Goal: Complete application form

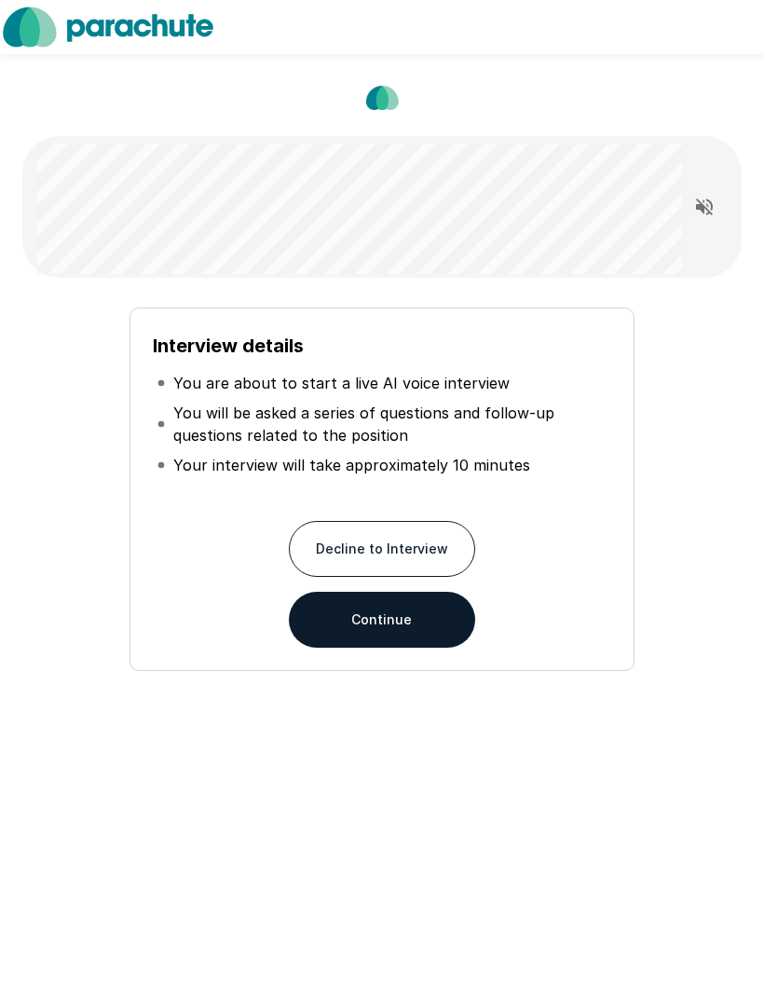
click at [426, 615] on button "Continue" at bounding box center [382, 620] width 186 height 56
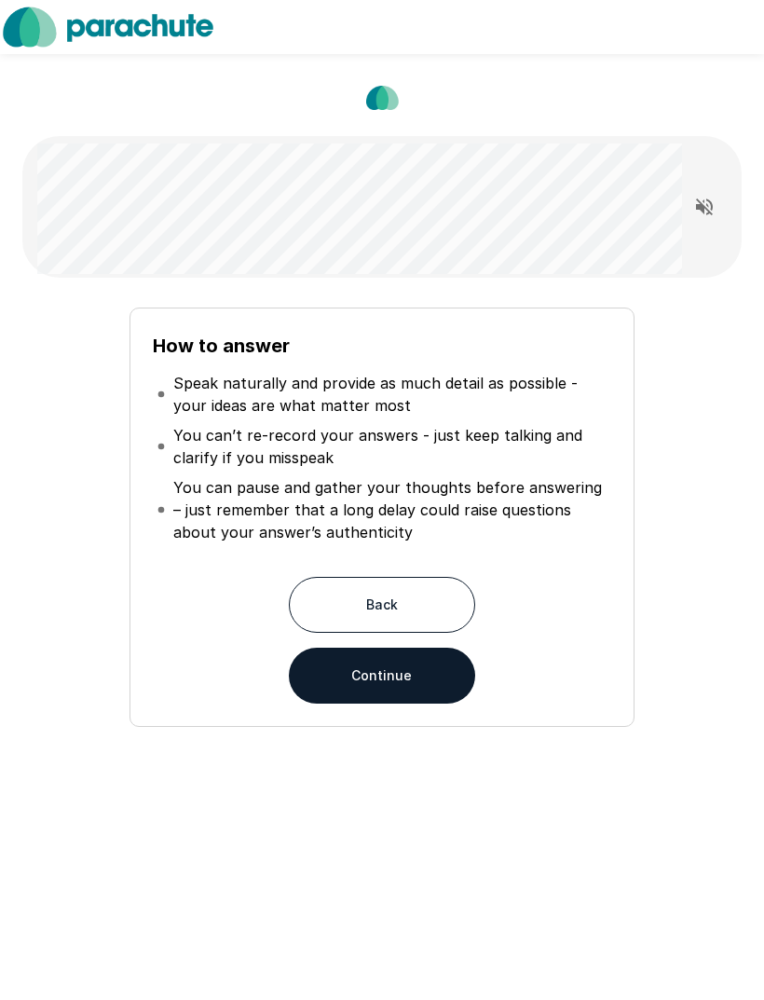
click at [445, 673] on button "Continue" at bounding box center [382, 676] width 186 height 56
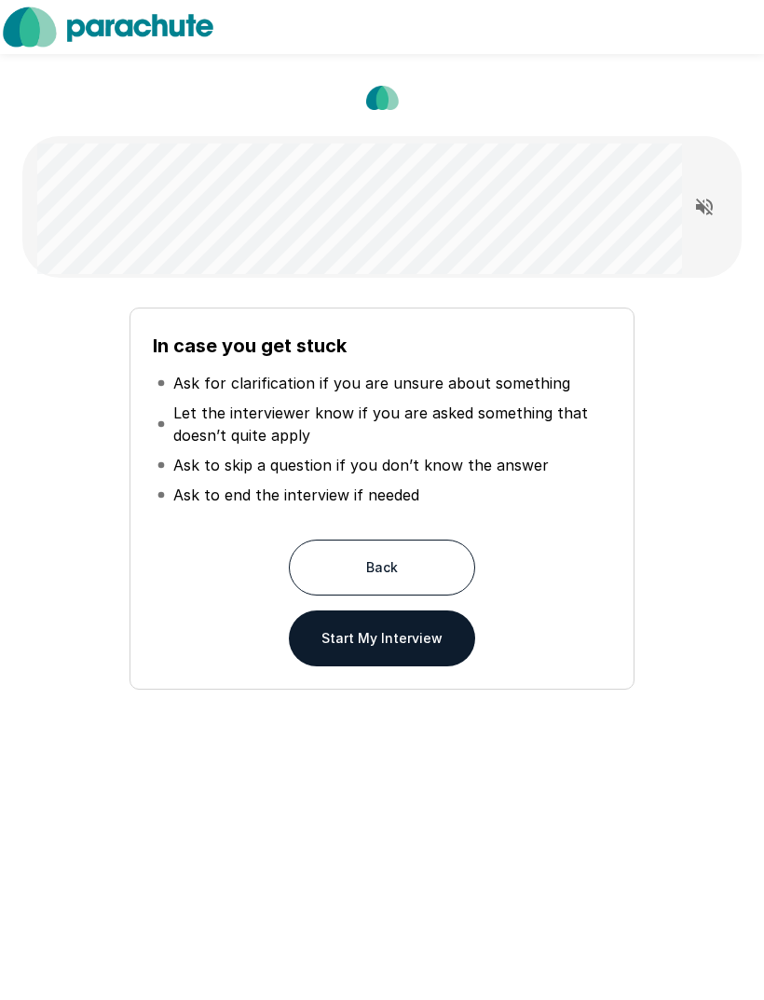
click at [449, 643] on button "Start My Interview" at bounding box center [382, 638] width 186 height 56
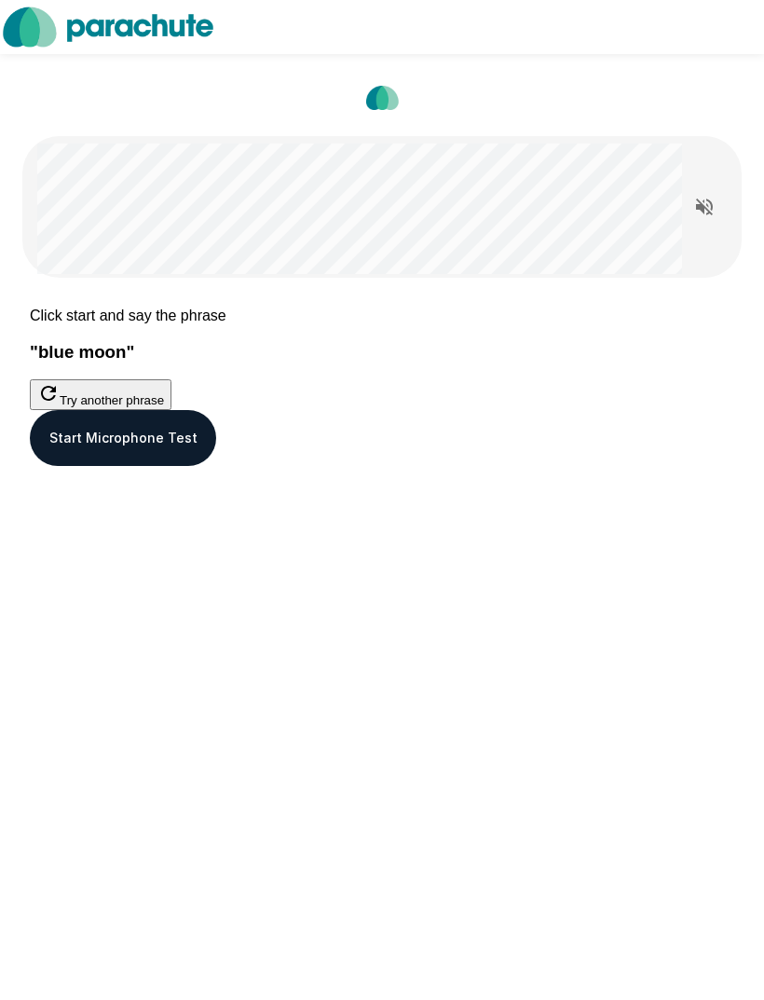
click at [216, 466] on button "Start Microphone Test" at bounding box center [123, 438] width 186 height 56
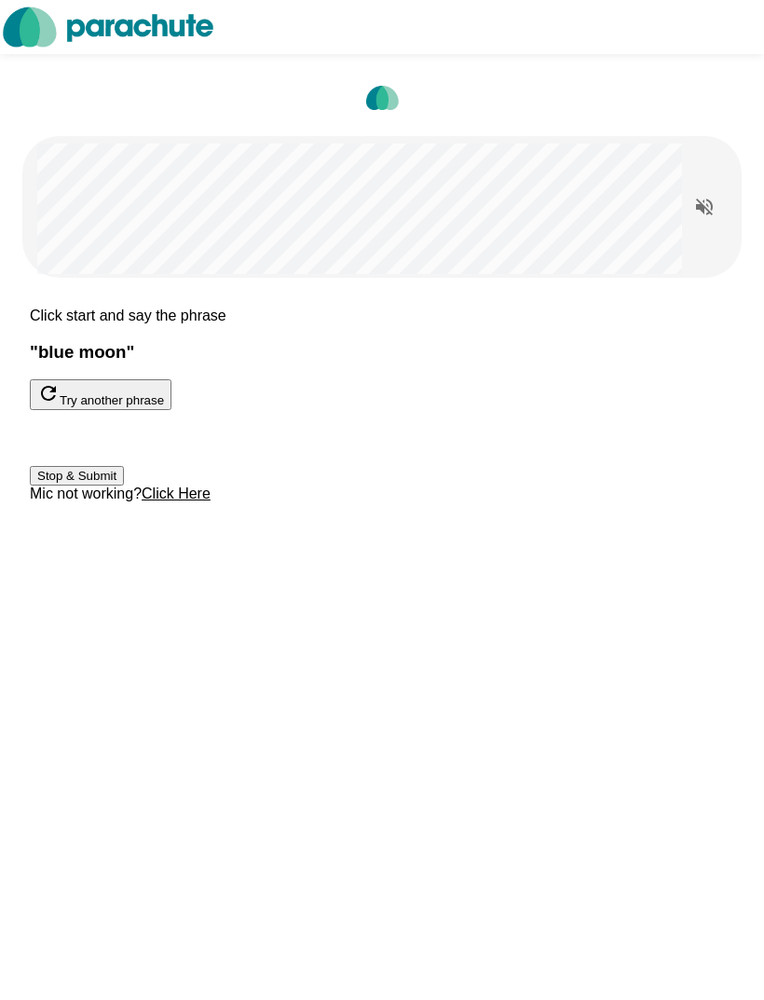
click at [124, 486] on button "Stop & Submit" at bounding box center [77, 476] width 94 height 20
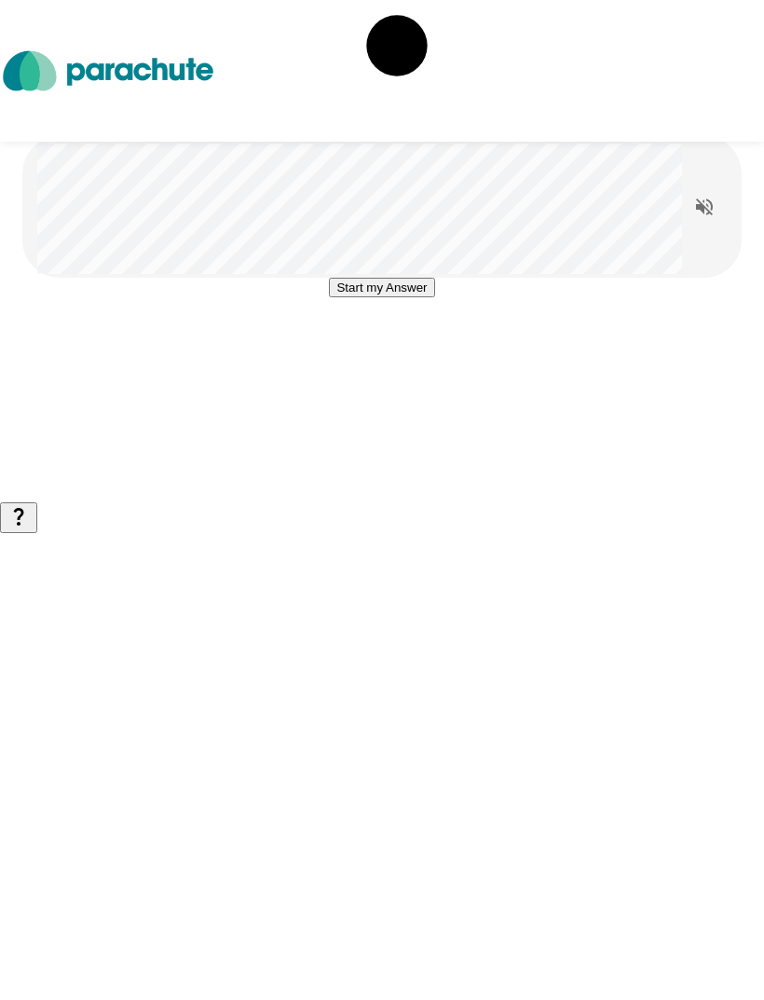
click at [434, 297] on button "Start my Answer" at bounding box center [381, 288] width 105 height 20
click at [429, 353] on button "Stop & Submit" at bounding box center [382, 344] width 94 height 20
click at [701, 212] on icon "Read questions aloud" at bounding box center [704, 207] width 22 height 22
click at [434, 297] on button "Start my Answer" at bounding box center [381, 288] width 105 height 20
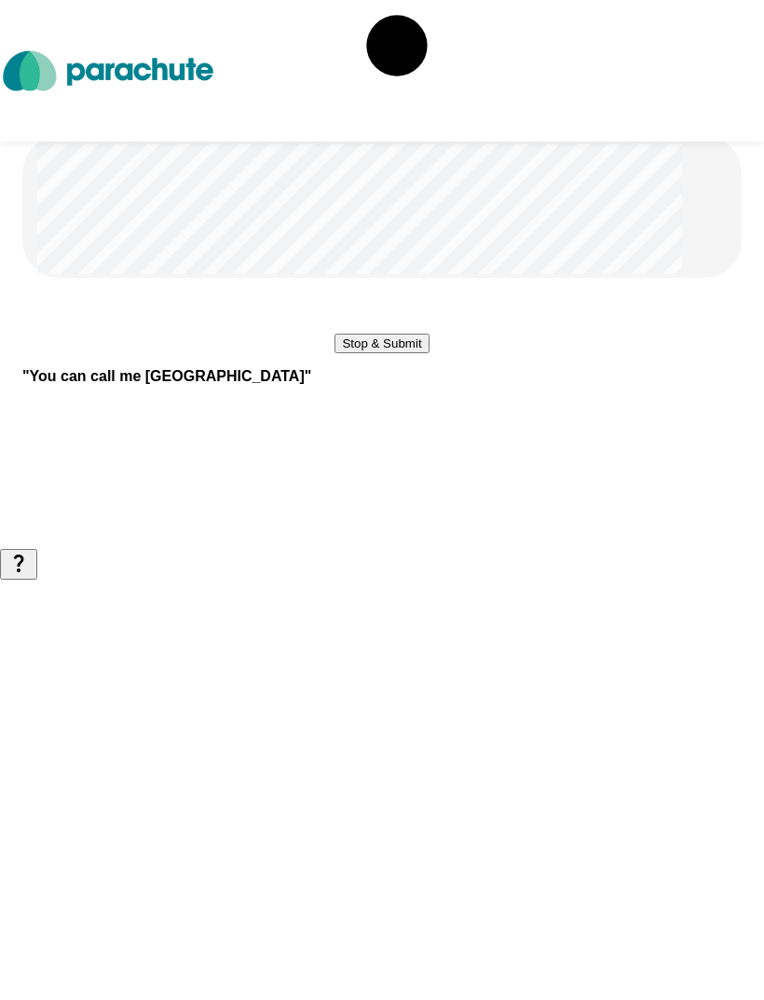
click at [429, 353] on button "Stop & Submit" at bounding box center [382, 344] width 94 height 20
click at [434, 297] on button "Start my Answer" at bounding box center [381, 288] width 105 height 20
click at [429, 353] on button "Stop & Submit" at bounding box center [382, 344] width 94 height 20
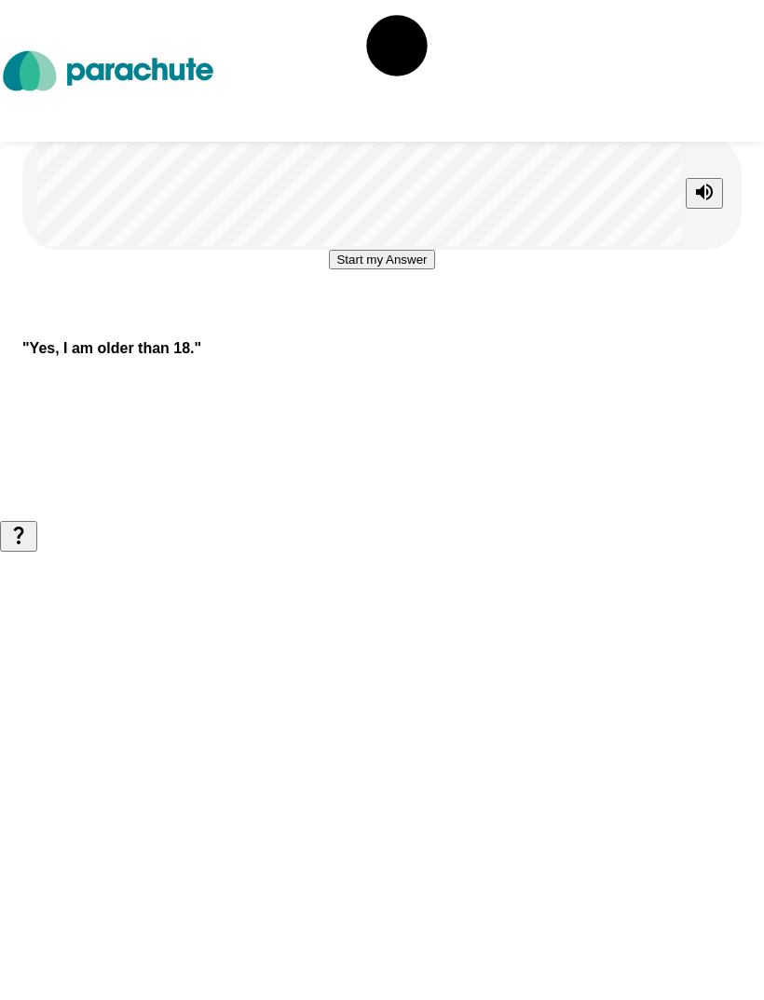
click at [434, 269] on button "Start my Answer" at bounding box center [381, 260] width 105 height 20
click at [429, 325] on button "Stop & Submit" at bounding box center [382, 316] width 94 height 20
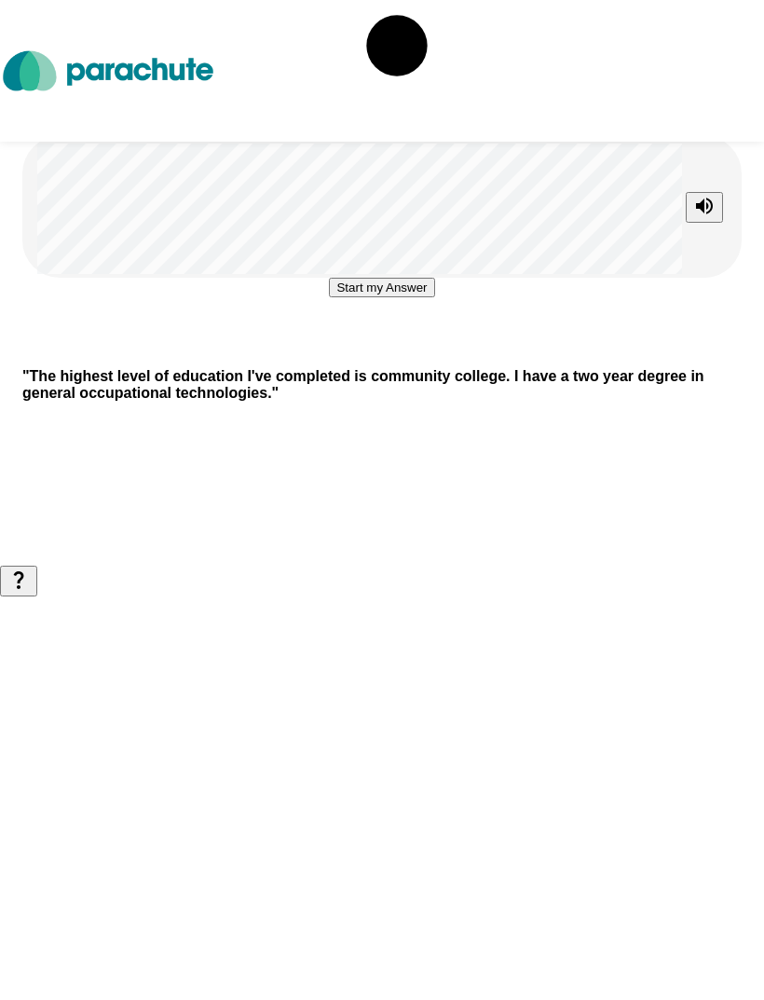
click at [434, 297] on button "Start my Answer" at bounding box center [381, 288] width 105 height 20
click at [429, 353] on button "Stop & Submit" at bounding box center [382, 344] width 94 height 20
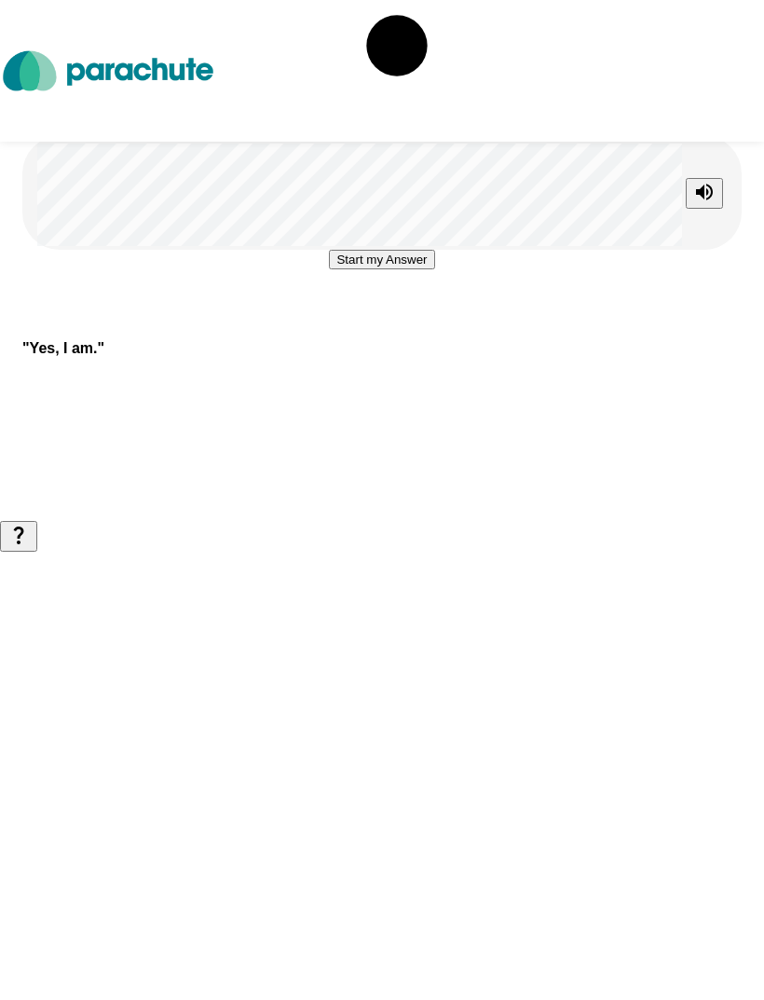
click at [434, 269] on button "Start my Answer" at bounding box center [381, 260] width 105 height 20
click at [429, 325] on button "Stop & Submit" at bounding box center [382, 316] width 94 height 20
click at [431, 269] on button "Start my Answer" at bounding box center [381, 260] width 105 height 20
click at [429, 325] on button "Stop & Submit" at bounding box center [382, 316] width 94 height 20
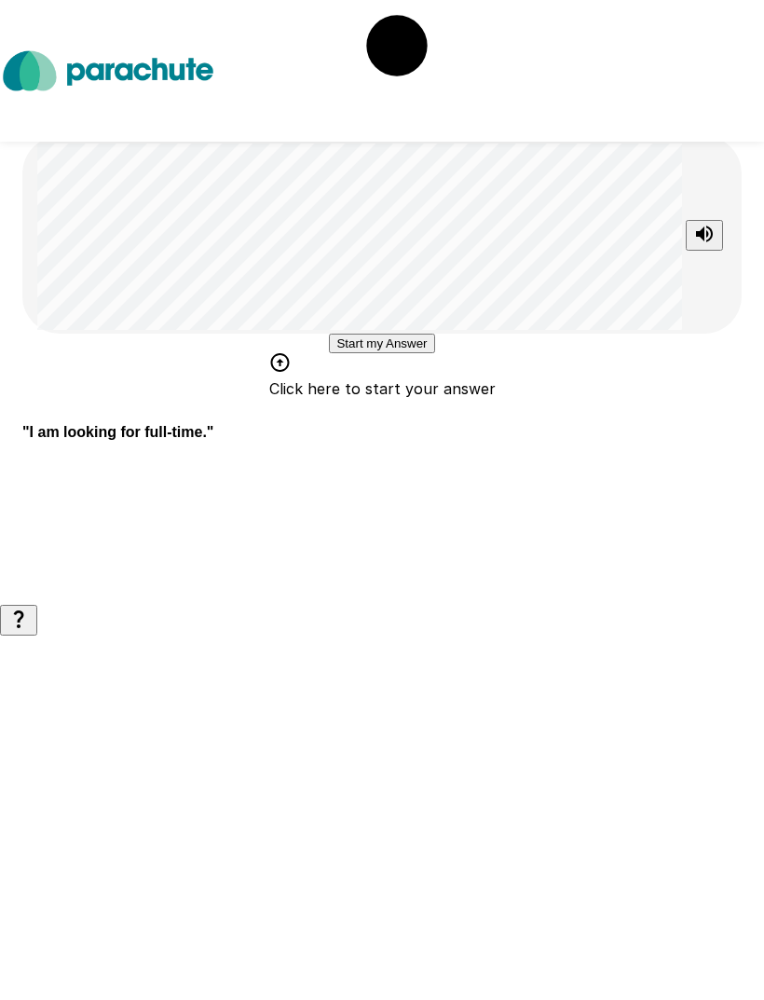
click at [434, 353] on button "Start my Answer" at bounding box center [381, 344] width 105 height 20
click at [429, 409] on button "Stop & Submit" at bounding box center [382, 400] width 94 height 20
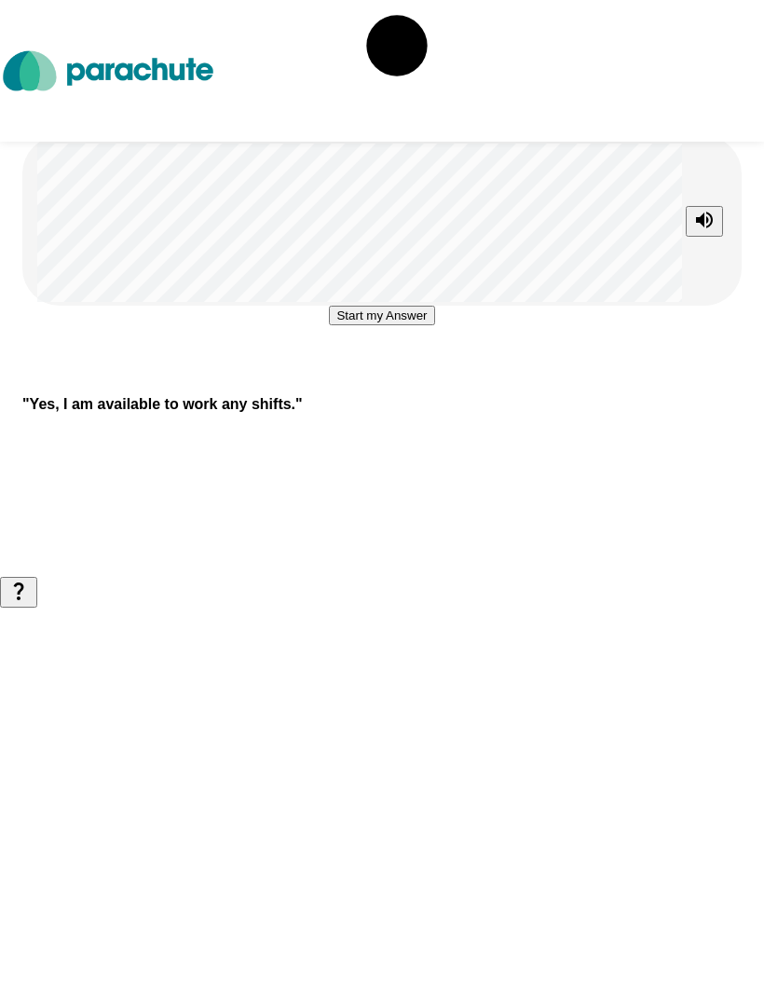
click at [434, 325] on button "Start my Answer" at bounding box center [381, 316] width 105 height 20
click at [429, 381] on button "Stop & Submit" at bounding box center [382, 372] width 94 height 20
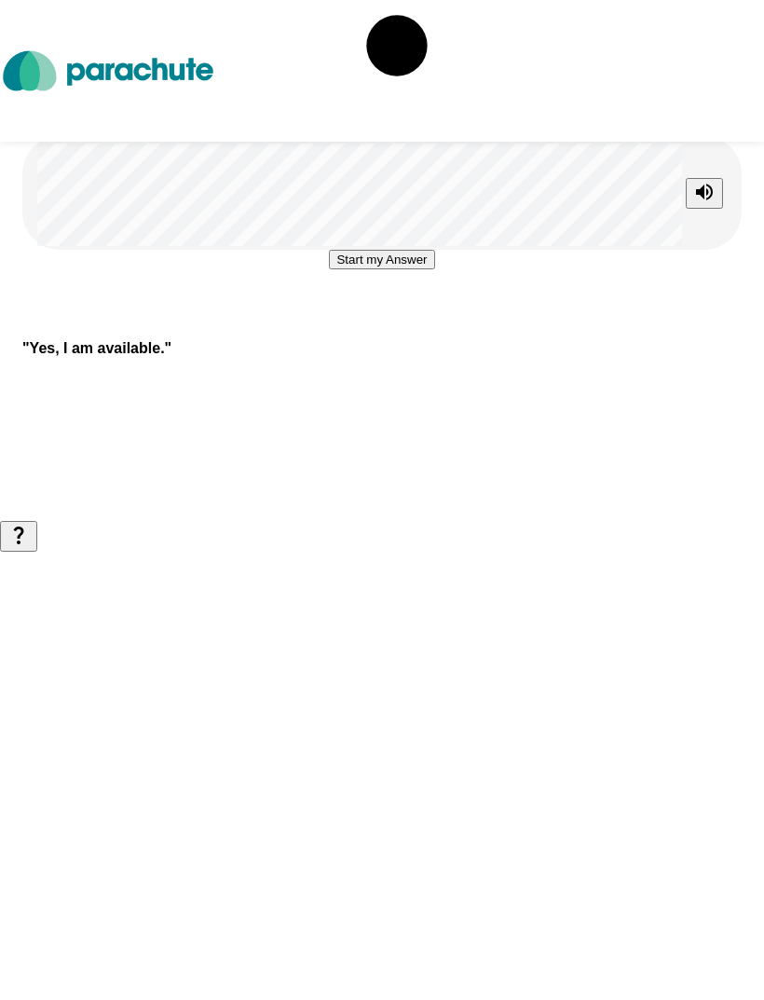
click at [434, 269] on button "Start my Answer" at bounding box center [381, 260] width 105 height 20
click at [429, 325] on button "Stop & Submit" at bounding box center [382, 316] width 94 height 20
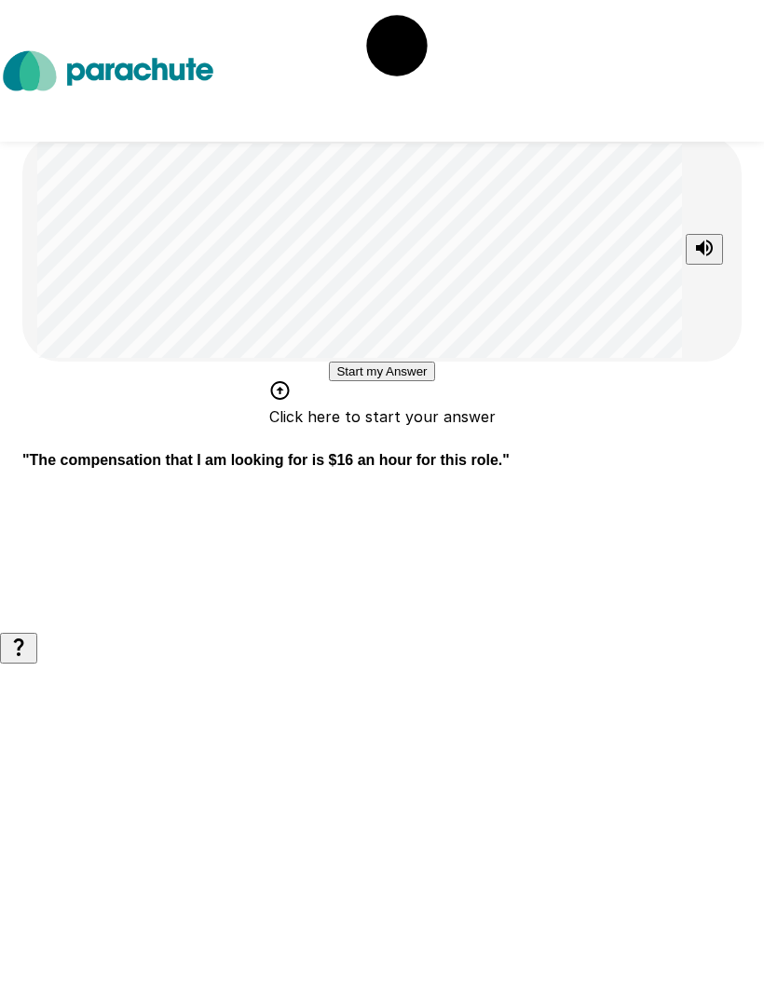
click at [434, 381] on button "Start my Answer" at bounding box center [381, 372] width 105 height 20
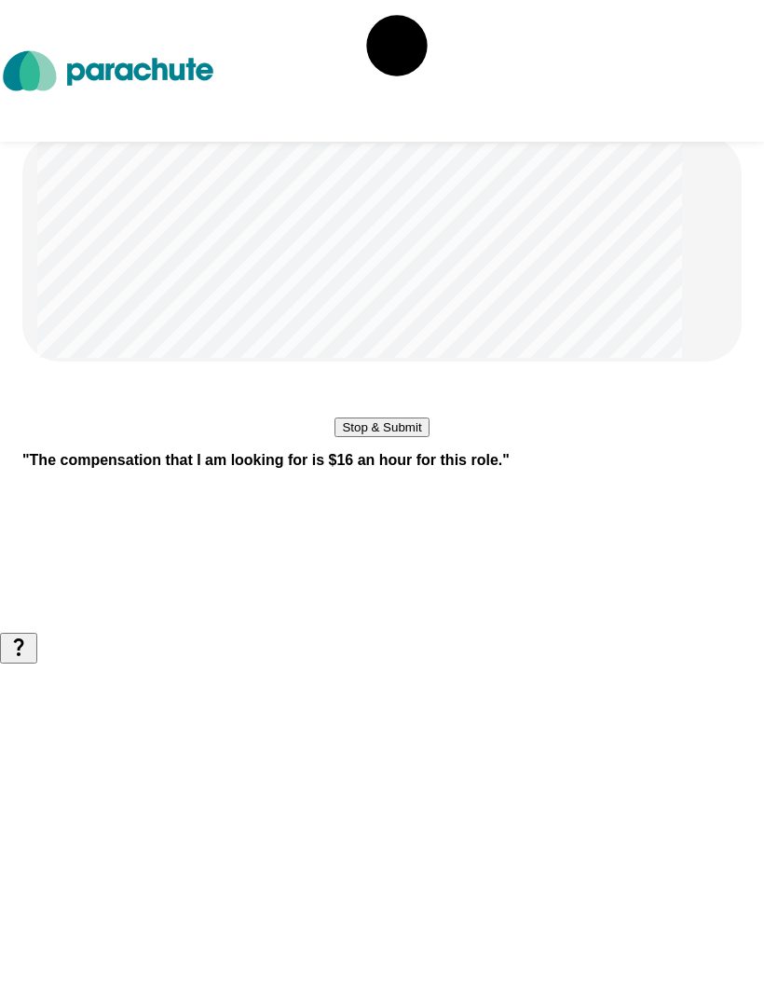
click at [429, 437] on button "Stop & Submit" at bounding box center [382, 427] width 94 height 20
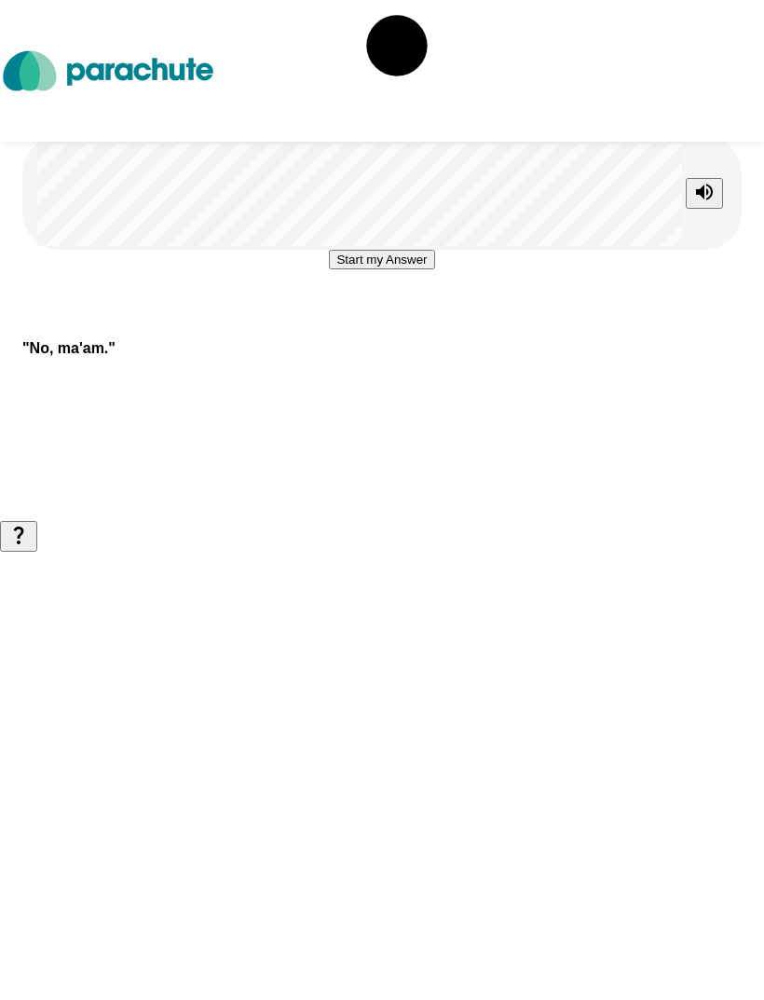
click at [434, 269] on button "Start my Answer" at bounding box center [381, 260] width 105 height 20
click at [429, 325] on button "Stop & Submit" at bounding box center [382, 316] width 94 height 20
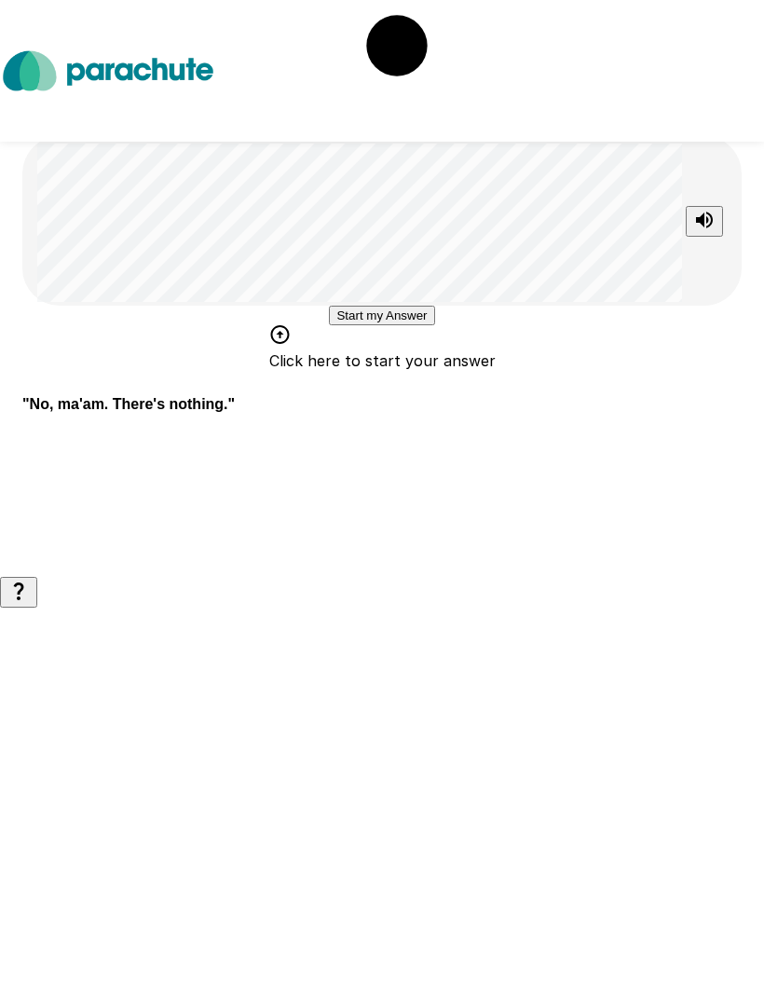
click at [434, 325] on button "Start my Answer" at bounding box center [381, 316] width 105 height 20
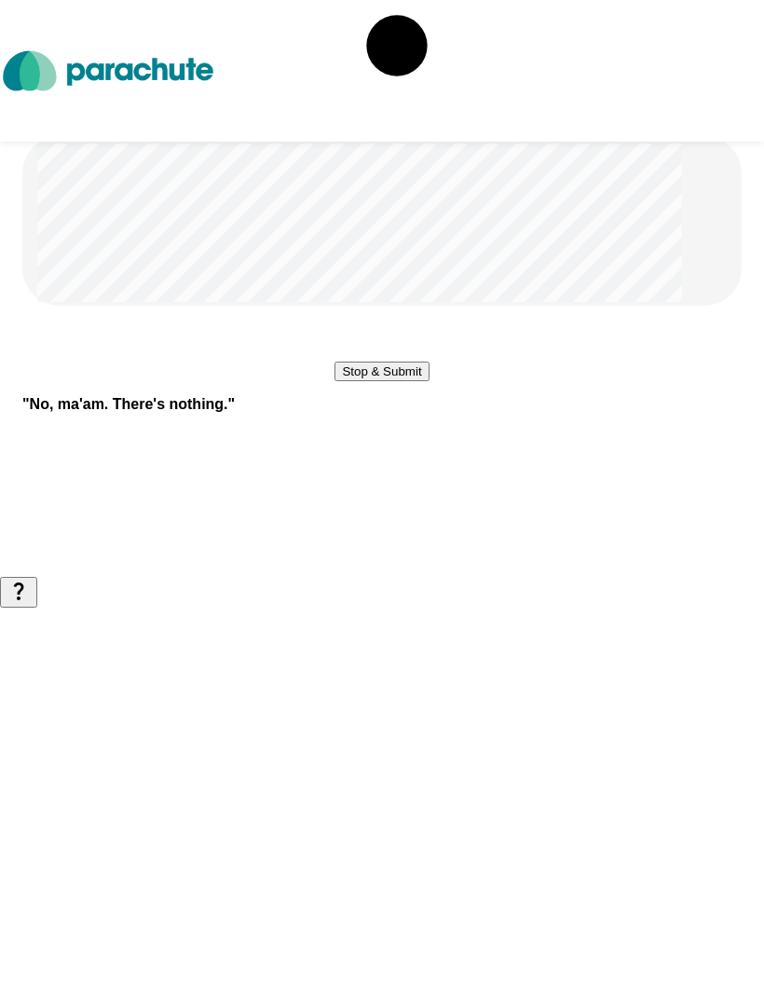
click at [429, 381] on button "Stop & Submit" at bounding box center [382, 372] width 94 height 20
